Goal: Book appointment/travel/reservation

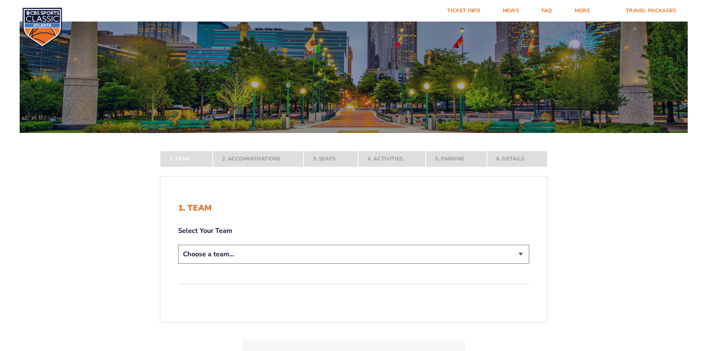
scroll to position [111, 0]
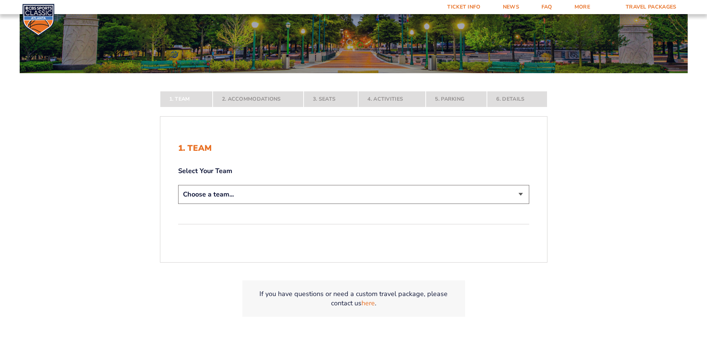
click at [363, 195] on select "Choose a team... [US_STATE] Wildcats [US_STATE] State Buckeyes [US_STATE] Tar H…" at bounding box center [353, 194] width 351 height 19
select select "20108"
click at [178, 204] on select "Choose a team... [US_STATE] Wildcats [US_STATE] State Buckeyes [US_STATE] Tar H…" at bounding box center [353, 194] width 351 height 19
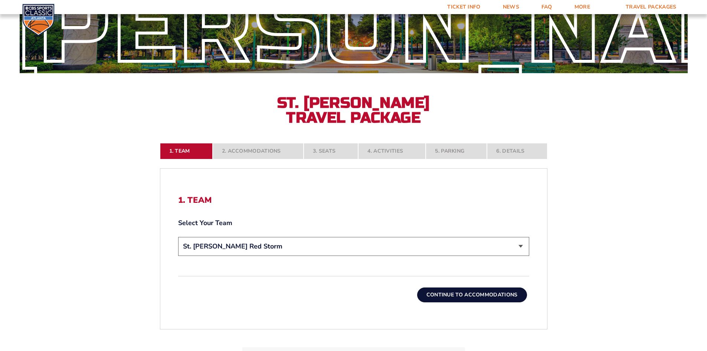
click at [488, 297] on button "Continue To Accommodations" at bounding box center [472, 294] width 110 height 15
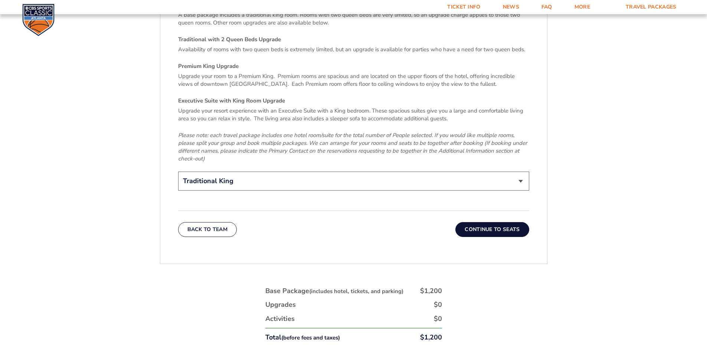
scroll to position [1168, 0]
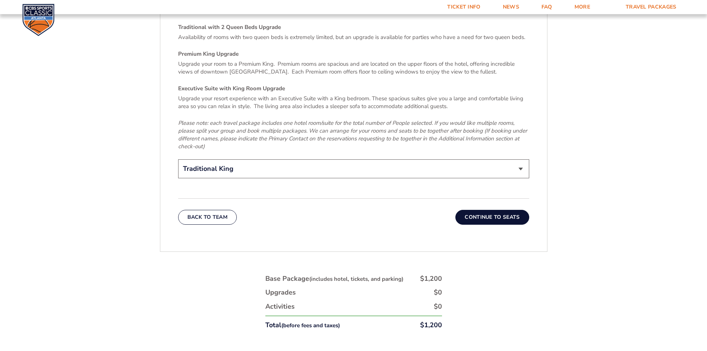
click at [506, 210] on button "Continue To Seats" at bounding box center [491, 217] width 73 height 15
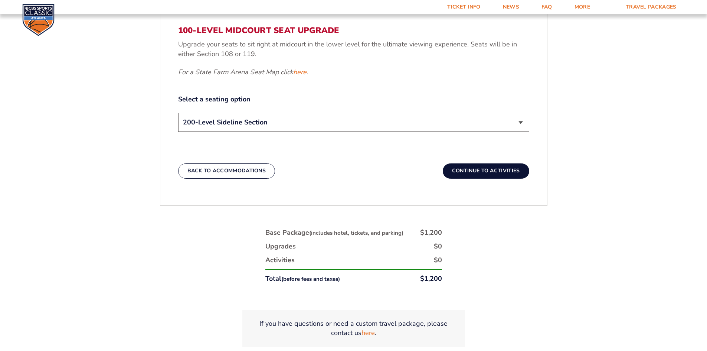
scroll to position [388, 0]
click at [372, 122] on select "200-Level Sideline Section 100-Level Corner Seat Upgrade (+$120 per person) 100…" at bounding box center [353, 121] width 351 height 19
click at [178, 112] on select "200-Level Sideline Section 100-Level Corner Seat Upgrade (+$120 per person) 100…" at bounding box center [353, 121] width 351 height 19
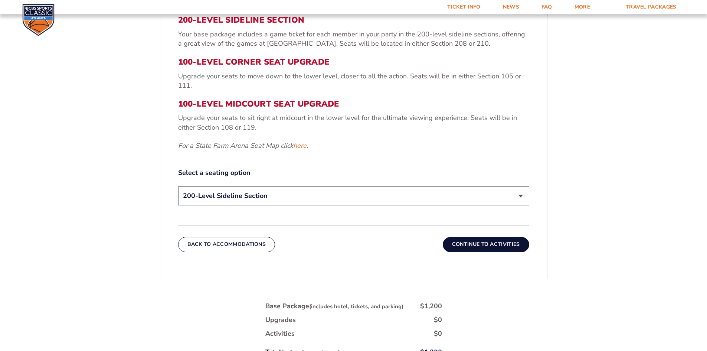
click at [509, 245] on button "Continue To Activities" at bounding box center [486, 244] width 86 height 15
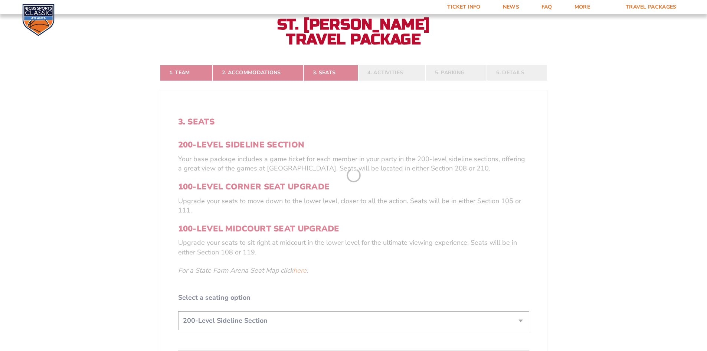
scroll to position [166, 0]
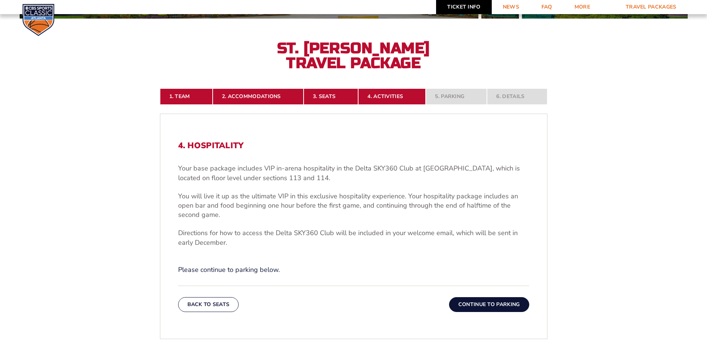
click at [471, 9] on link "Ticket Info" at bounding box center [463, 7] width 55 height 14
